Goal: Task Accomplishment & Management: Use online tool/utility

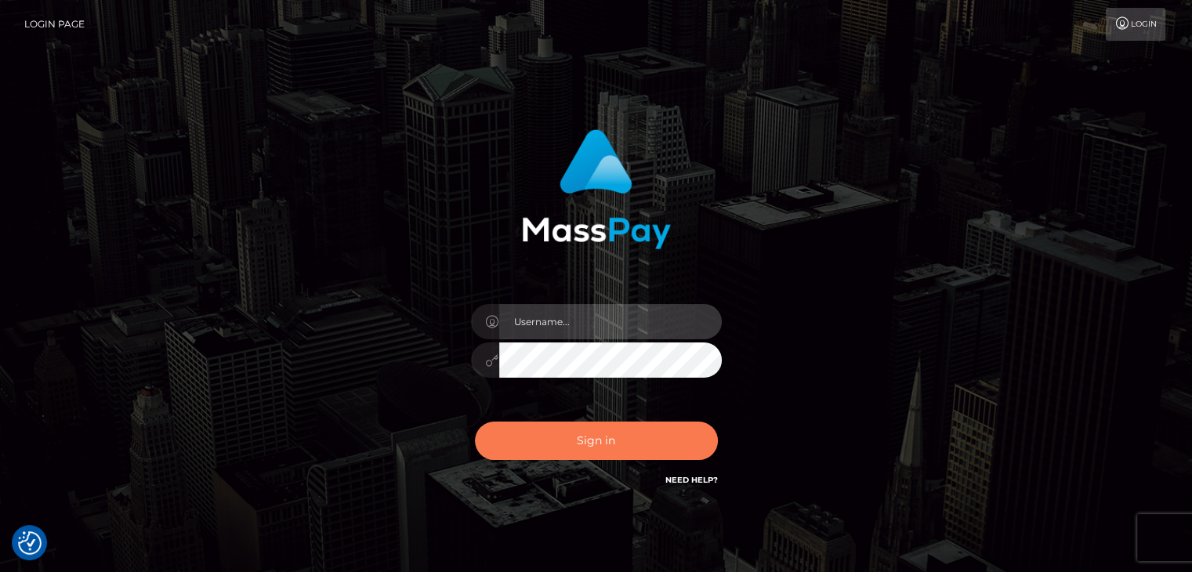
type input "[PERSON_NAME].megabonanza"
click at [629, 433] on button "Sign in" at bounding box center [596, 441] width 243 height 38
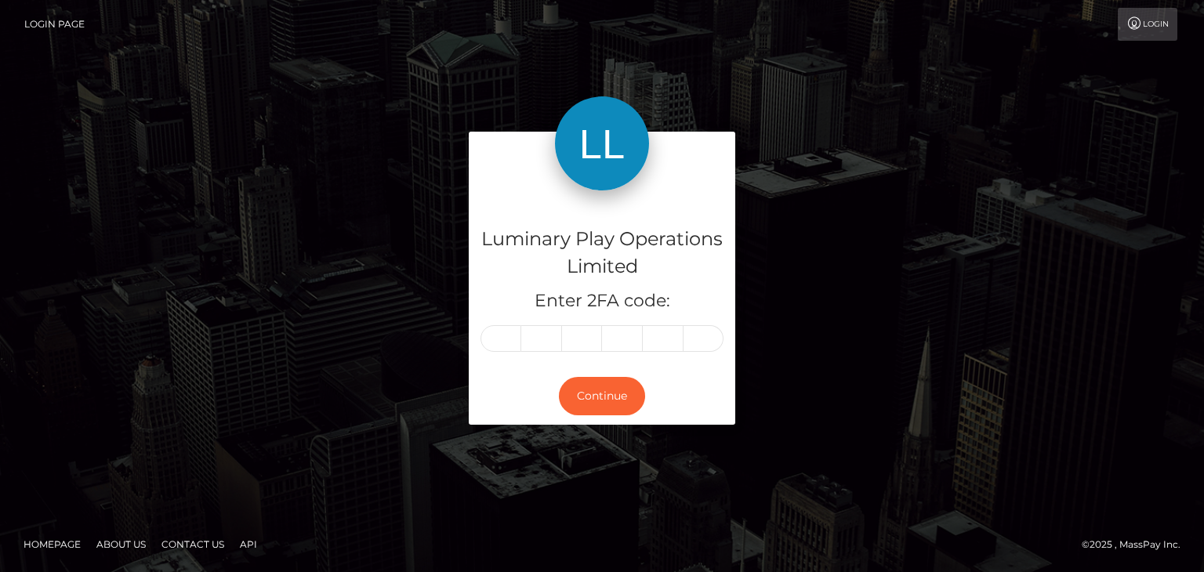
click at [486, 340] on input "text" at bounding box center [500, 338] width 41 height 27
type input "9"
type input "8"
type input "6"
type input "1"
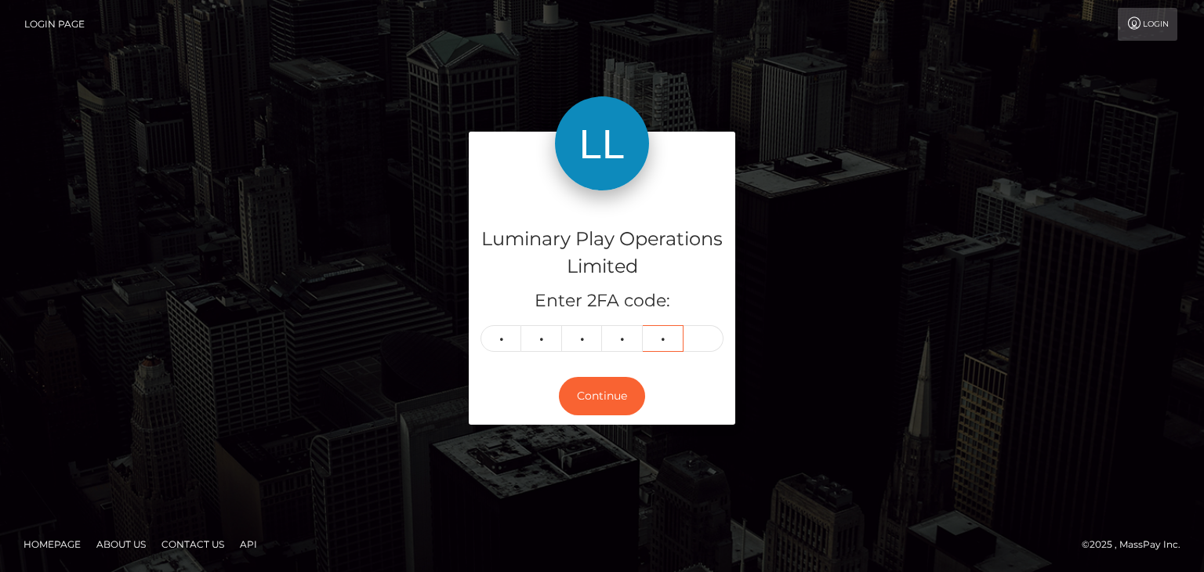
type input "1"
type input "2"
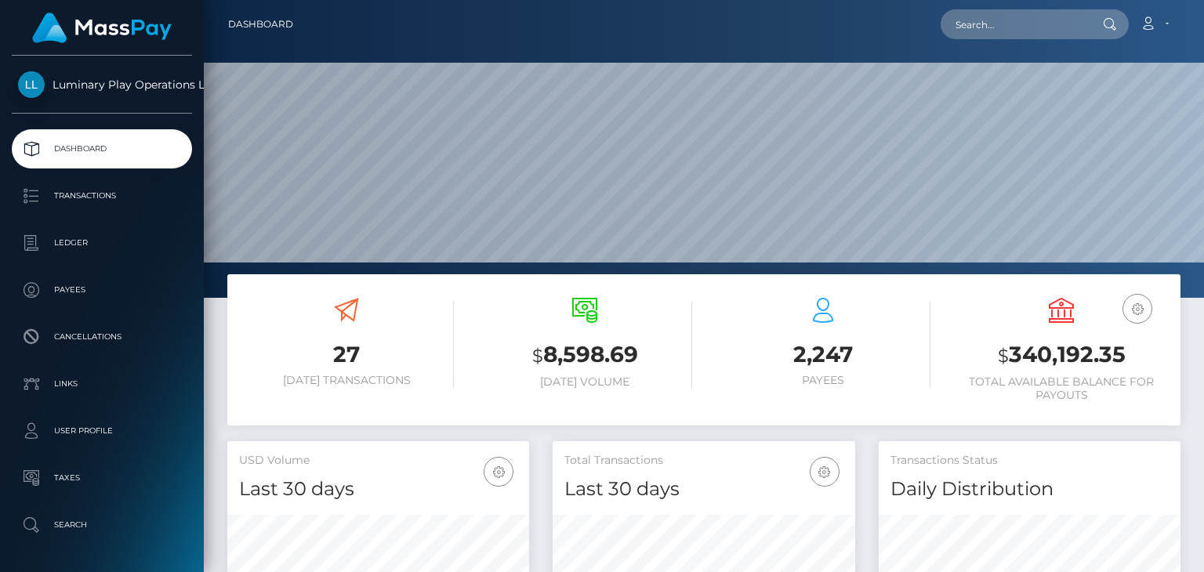
scroll to position [277, 301]
click at [1010, 30] on input "text" at bounding box center [1014, 24] width 147 height 30
paste input "393515"
type input "393515"
drag, startPoint x: 1023, startPoint y: 19, endPoint x: 657, endPoint y: 58, distance: 368.1
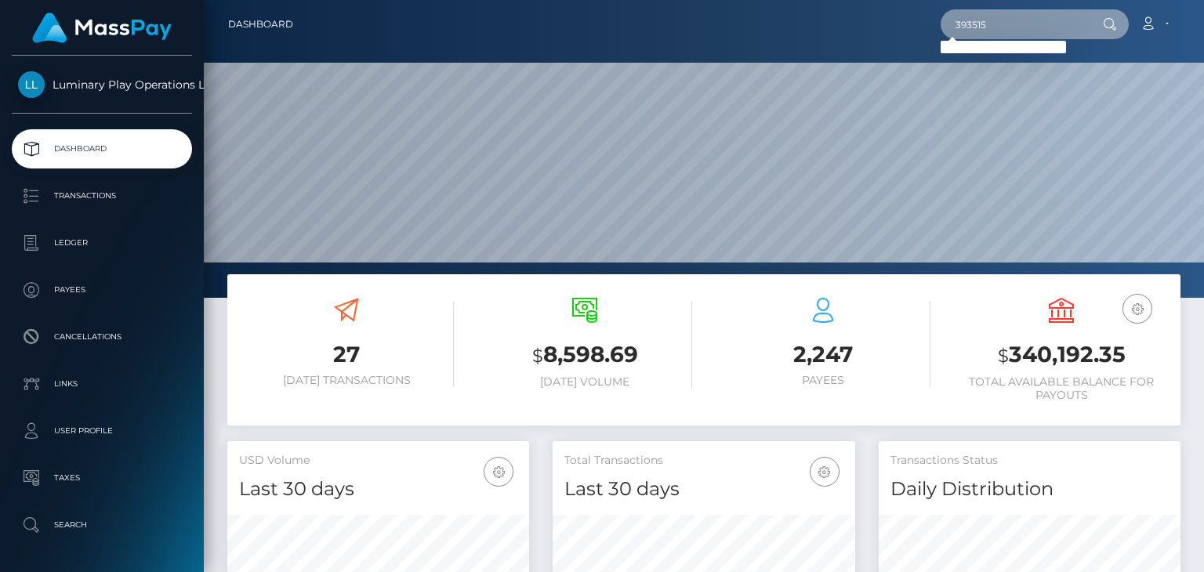
click at [661, 57] on div "Dashboard 393515 Loading... Loading... $" at bounding box center [704, 286] width 1000 height 572
